Goal: Transaction & Acquisition: Purchase product/service

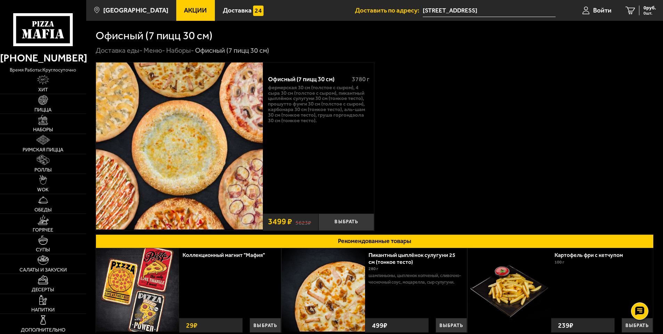
click at [460, 15] on input "[STREET_ADDRESS]" at bounding box center [489, 10] width 132 height 13
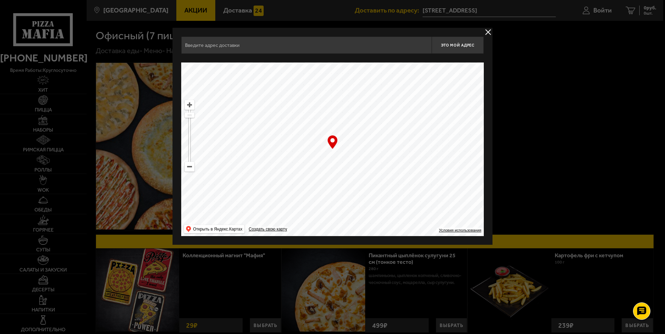
type input "[STREET_ADDRESS]"
click at [332, 141] on div "… © Яндекс Условия использования Открыть в Яндекс.Картах Создать свою карту" at bounding box center [332, 150] width 302 height 174
click at [332, 149] on div "… © Яндекс Условия использования Открыть в Яндекс.Картах Создать свою карту" at bounding box center [332, 150] width 302 height 174
click at [461, 45] on span "Это мой адрес" at bounding box center [457, 45] width 33 height 5
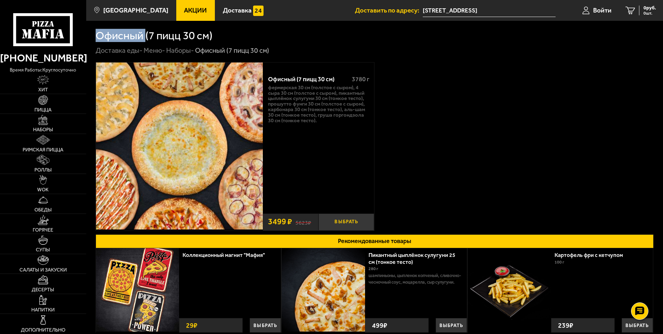
click at [348, 221] on button "Выбрать" at bounding box center [346, 222] width 56 height 17
click at [640, 9] on span "3499 руб." at bounding box center [645, 8] width 21 height 5
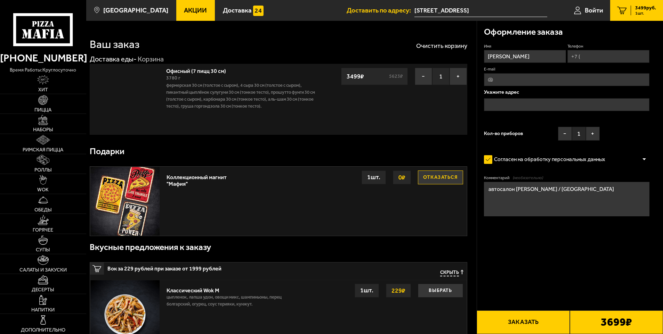
type input "[STREET_ADDRESS]"
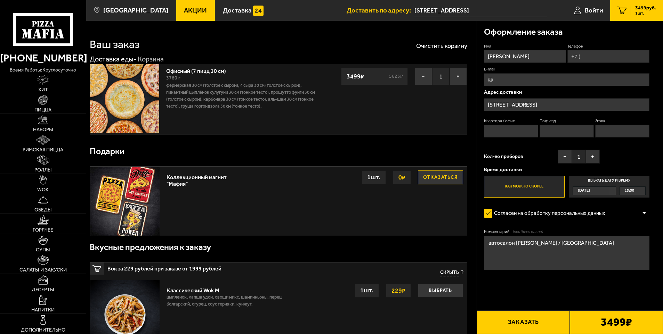
click at [600, 56] on input "Телефон" at bounding box center [608, 56] width 82 height 13
type input "[PHONE_NUMBER]"
type input "1"
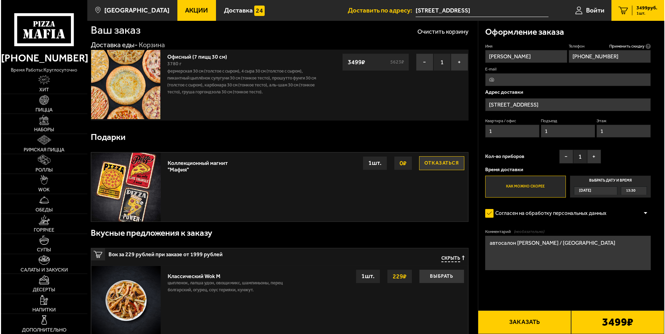
scroll to position [70, 0]
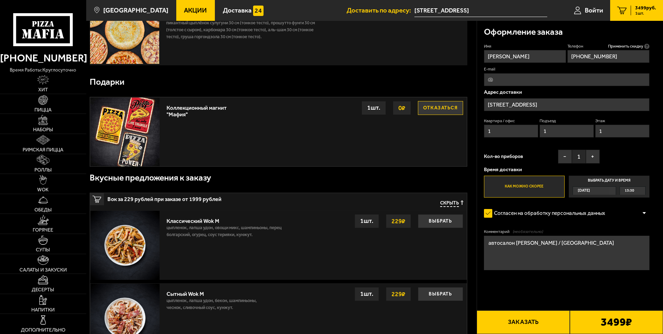
click at [563, 245] on textarea "автосалон [PERSON_NAME] / [GEOGRAPHIC_DATA]" at bounding box center [567, 253] width 166 height 34
click at [558, 244] on textarea "автосалон [PERSON_NAME] / Omoda заказ заберем на парковке" at bounding box center [567, 253] width 166 height 34
click at [567, 249] on textarea "автосалон [PERSON_NAME] / Omoda позвонить заказ заберем на парковке" at bounding box center [567, 253] width 166 height 34
click at [564, 255] on textarea "автосалон [PERSON_NAME] / Omoda позвонить заказ заберем на парковке" at bounding box center [567, 253] width 166 height 34
type textarea "автосалон [PERSON_NAME] / Omoda позвонить заказ заберем на парковке"
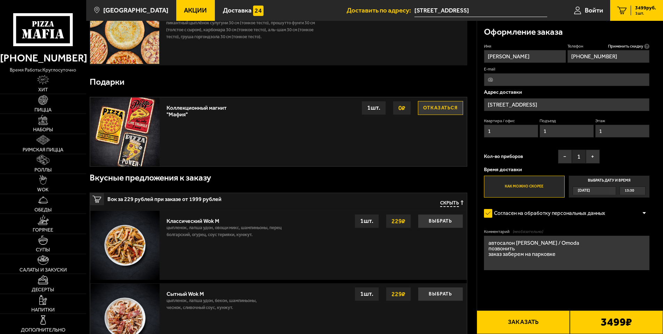
click at [520, 323] on button "Заказать" at bounding box center [523, 323] width 93 height 24
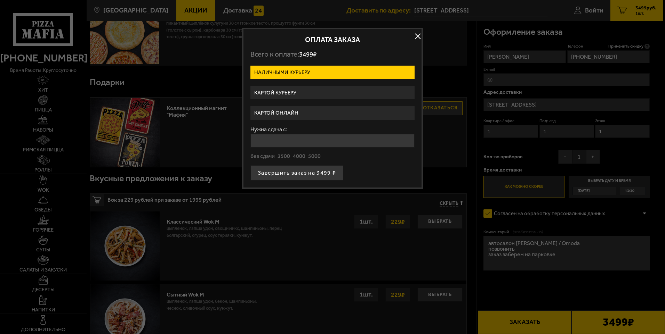
click at [290, 92] on label "Картой курьеру" at bounding box center [332, 93] width 164 height 14
click at [0, 0] on input "Картой курьеру" at bounding box center [0, 0] width 0 height 0
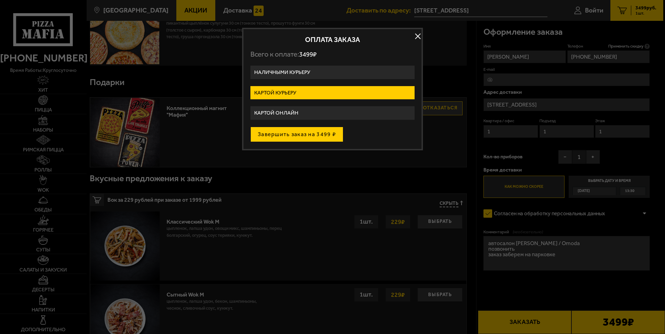
click at [271, 133] on button "Завершить заказ на 3499 ₽" at bounding box center [296, 134] width 93 height 15
